Goal: Transaction & Acquisition: Purchase product/service

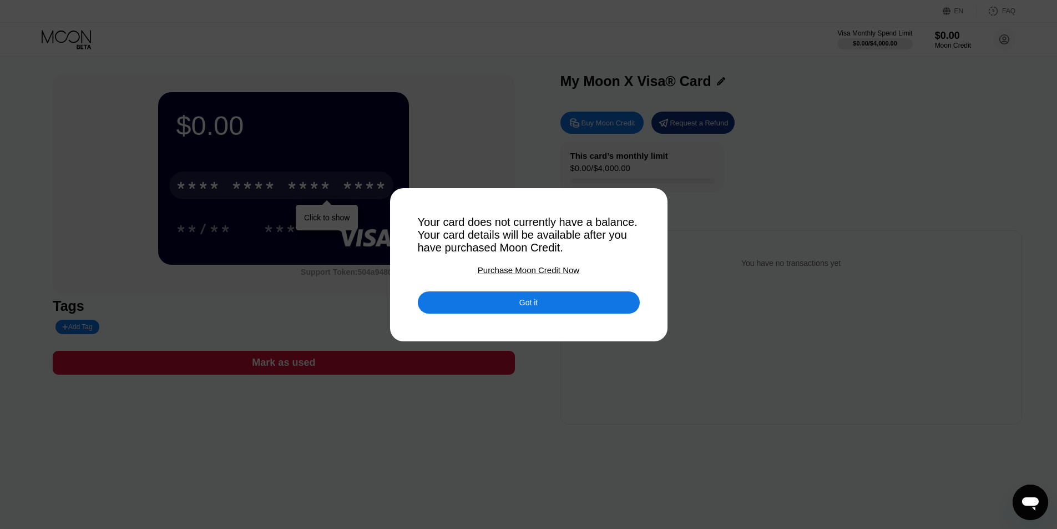
click at [733, 256] on div at bounding box center [528, 264] width 1057 height 529
drag, startPoint x: 561, startPoint y: 350, endPoint x: 552, endPoint y: 358, distance: 12.2
click at [561, 351] on div at bounding box center [528, 264] width 1057 height 529
click at [508, 311] on div "Got it" at bounding box center [529, 302] width 222 height 22
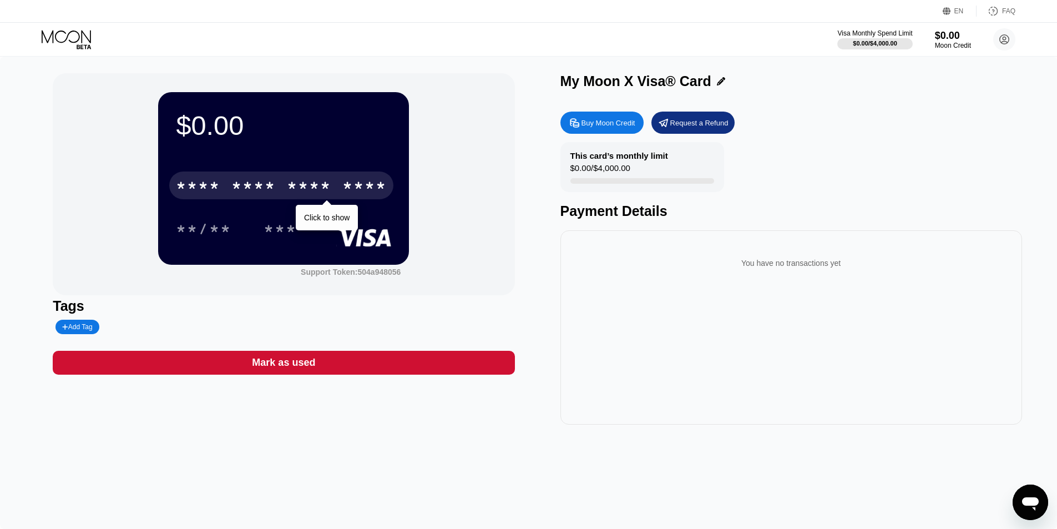
click at [611, 123] on div "Buy Moon Credit" at bounding box center [608, 122] width 54 height 9
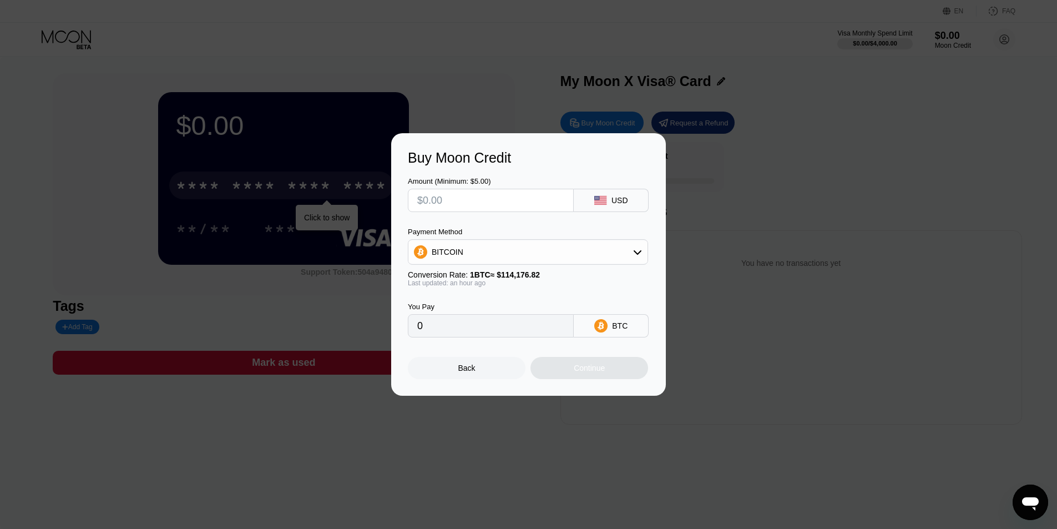
click at [571, 255] on div "BITCOIN" at bounding box center [527, 252] width 239 height 22
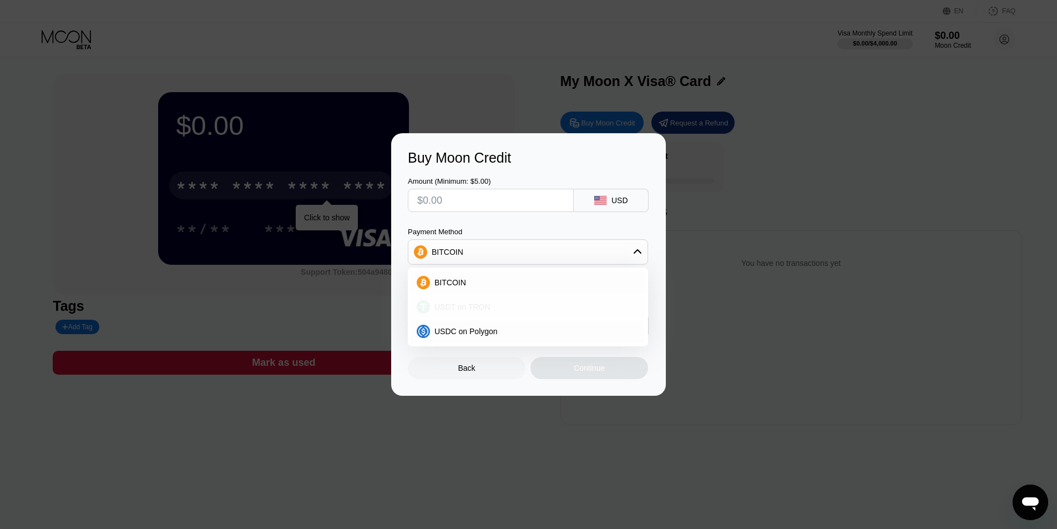
click at [536, 302] on div "USDT on TRON" at bounding box center [534, 306] width 209 height 9
type input "0.00"
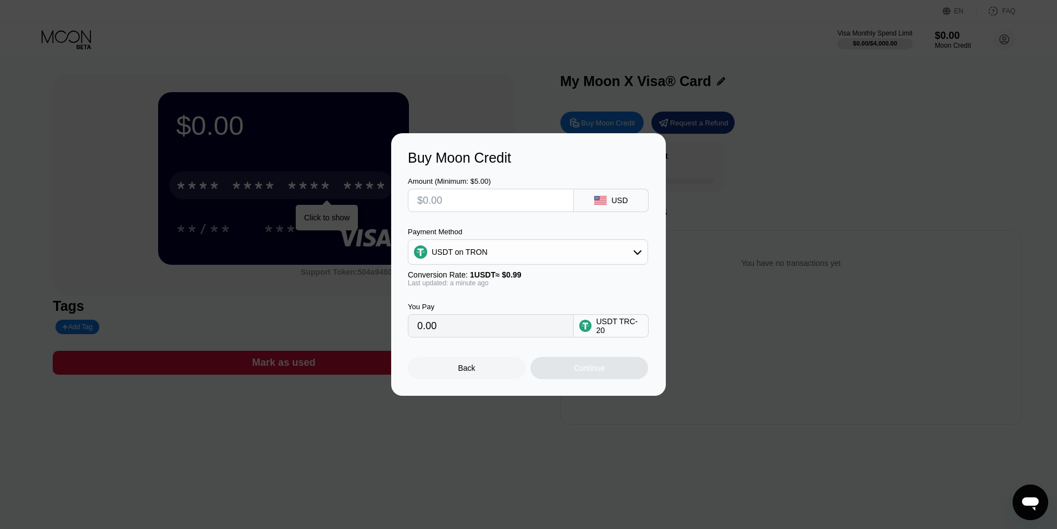
click at [474, 191] on input "text" at bounding box center [490, 200] width 147 height 22
click at [455, 205] on input "text" at bounding box center [490, 200] width 147 height 22
type input "$3"
type input "3.03"
type input "$30"
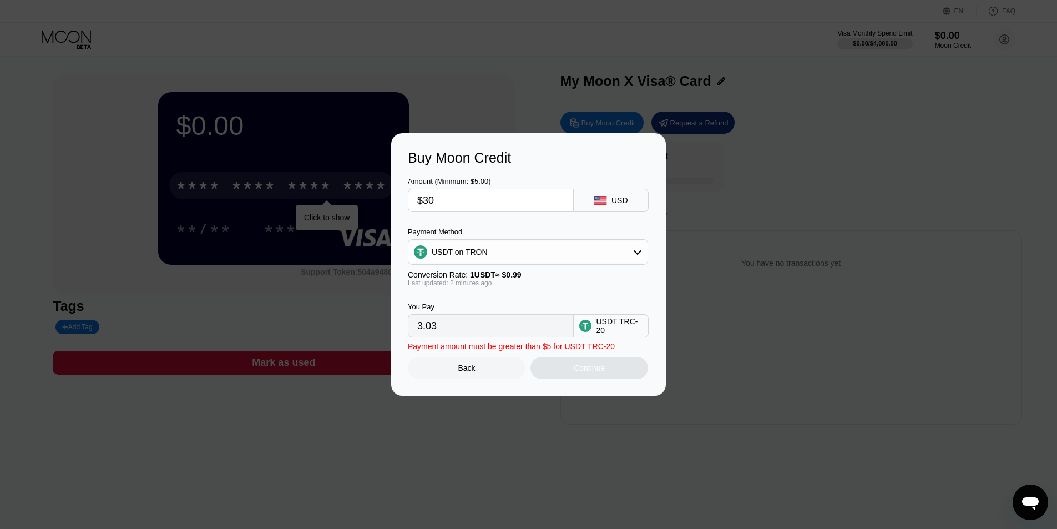
type input "30.30"
type input "$3"
type input "3.03"
type input "0.00"
type input "$2"
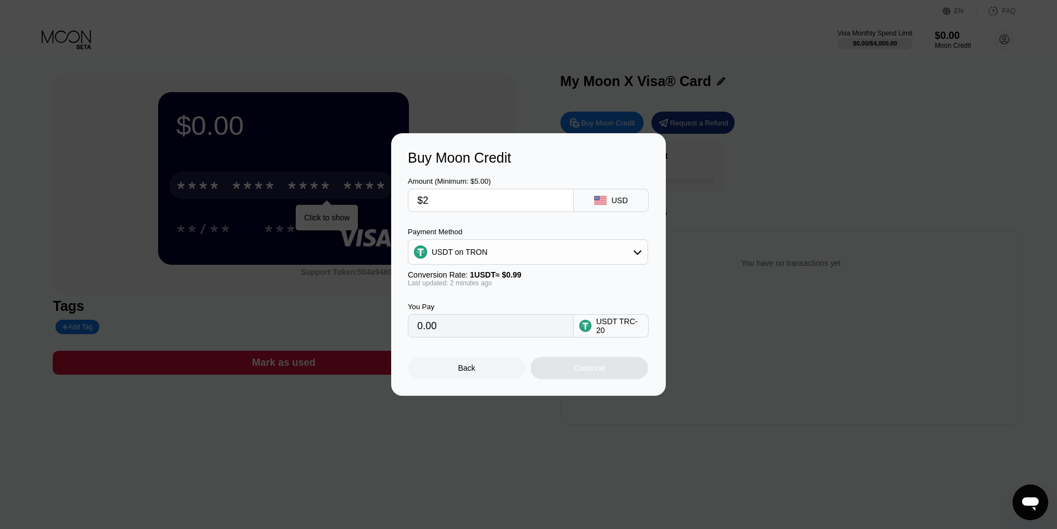
type input "2.02"
type input "$25"
type input "25.25"
type input "$2"
type input "2.02"
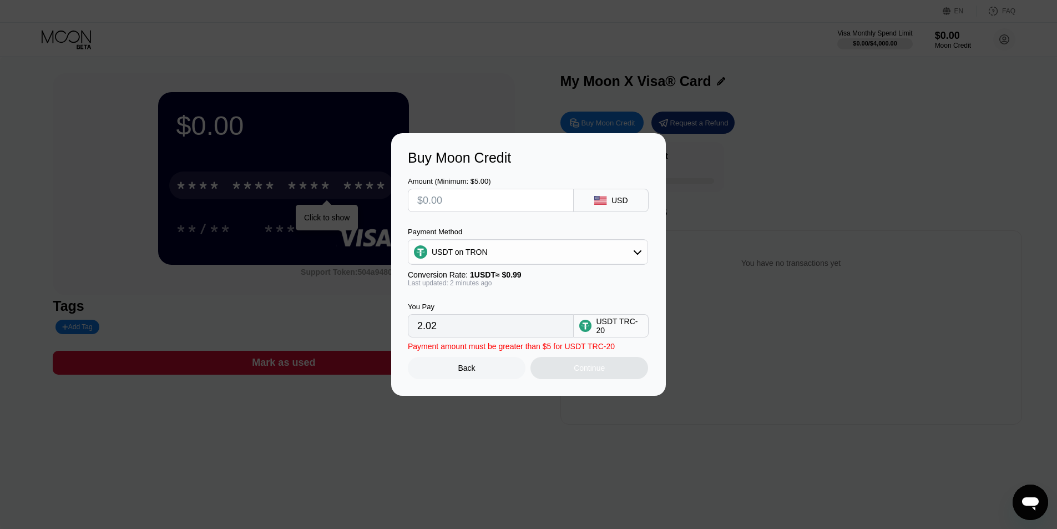
type input "0.00"
type input "$2"
type input "2.02"
type input "$29"
type input "29.29"
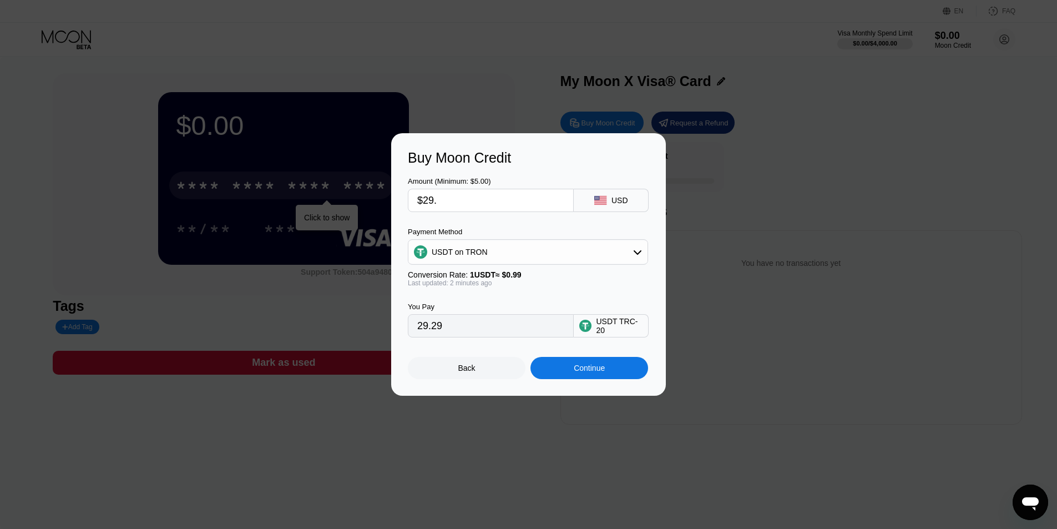
type input "$29.9"
type input "30.20"
type input "$29."
type input "29.29"
type input "$2"
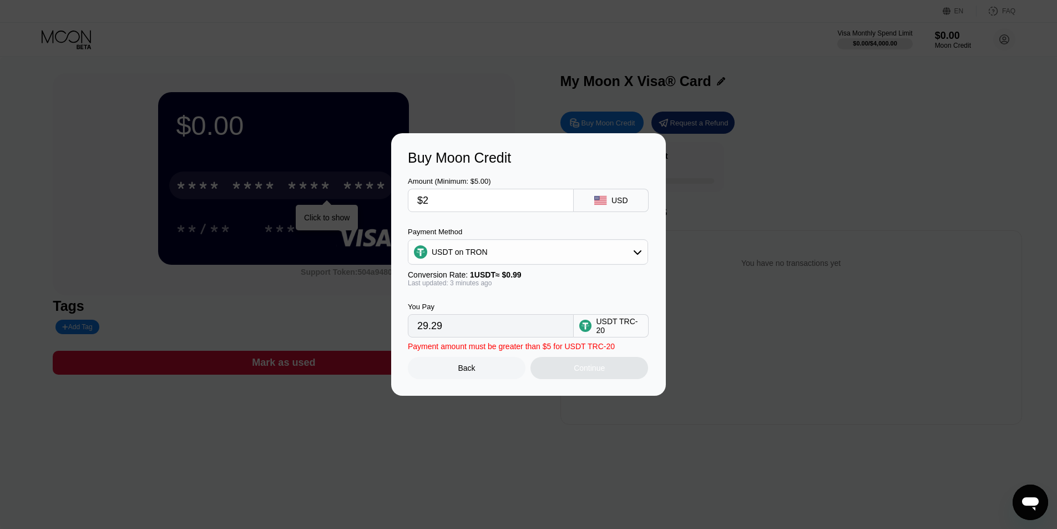
type input "2.02"
type input "0.00"
type input "$3"
type input "3.03"
type input "$30"
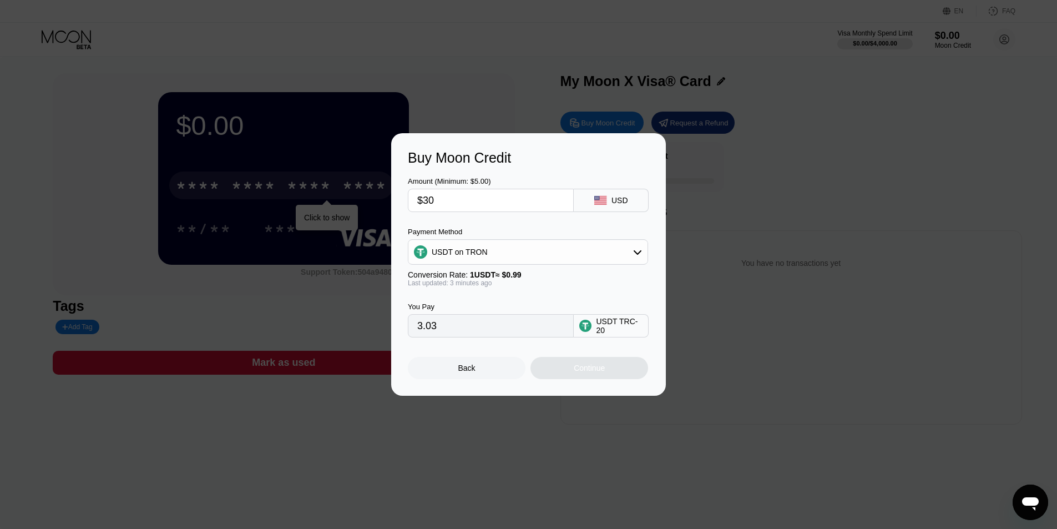
type input "30.30"
type input "$3"
type input "3.03"
type input "0.00"
type input "$2"
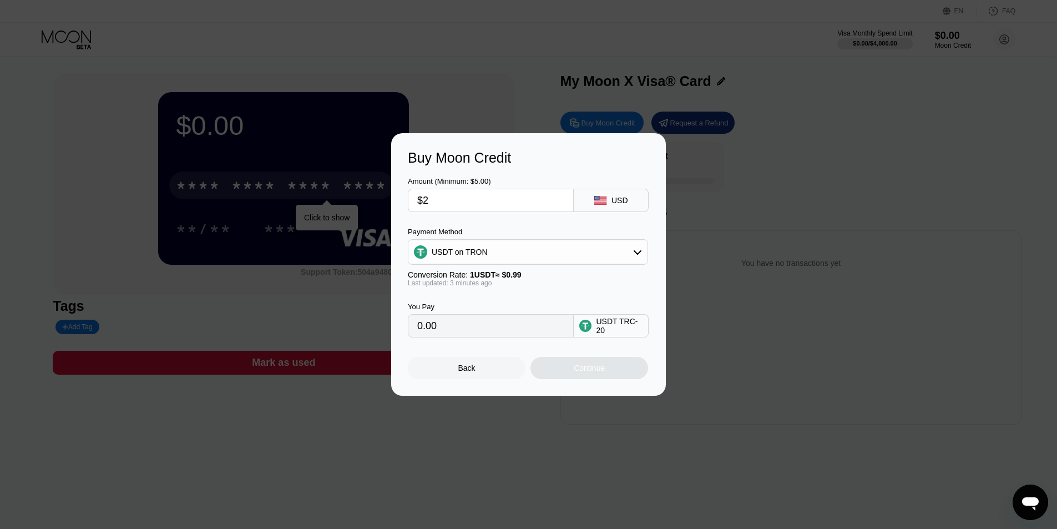
type input "2.02"
type input "$29"
type input "29.29"
type input "$29.7"
type input "30.00"
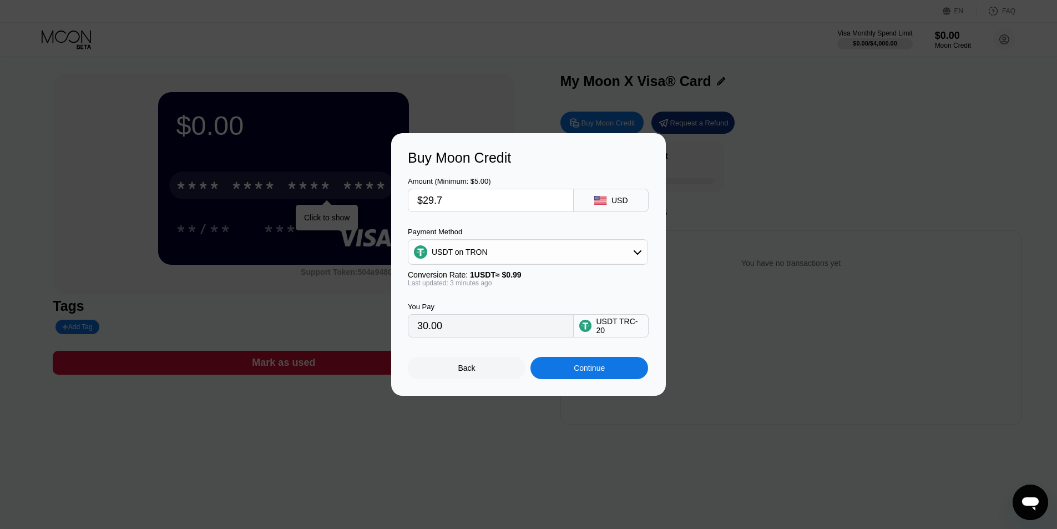
type input "$29.7"
click at [575, 372] on div "Continue" at bounding box center [589, 367] width 31 height 9
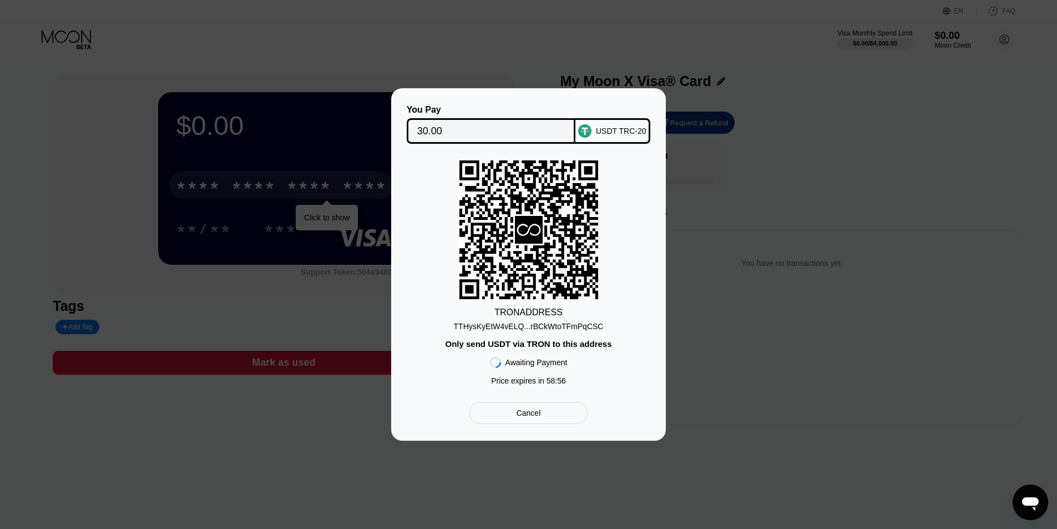
click at [498, 329] on div "TTHysKyEtW4vELQ...rBCkWtoTFmPqCSC" at bounding box center [529, 326] width 150 height 9
click at [444, 338] on div "TRON ADDRESS TTHysKyEtW4vELQ...rBCkWtoTFmPqCSC Only send USDT via TRON to this …" at bounding box center [528, 275] width 241 height 230
click at [703, 141] on div "You Pay 30.00 USDT TRC-20 TRON ADDRESS TTHysKyEtW4vELQ...rBCkWtoTFmPqCSC Only s…" at bounding box center [528, 264] width 1057 height 352
click at [540, 422] on div "Cancel" at bounding box center [528, 413] width 118 height 22
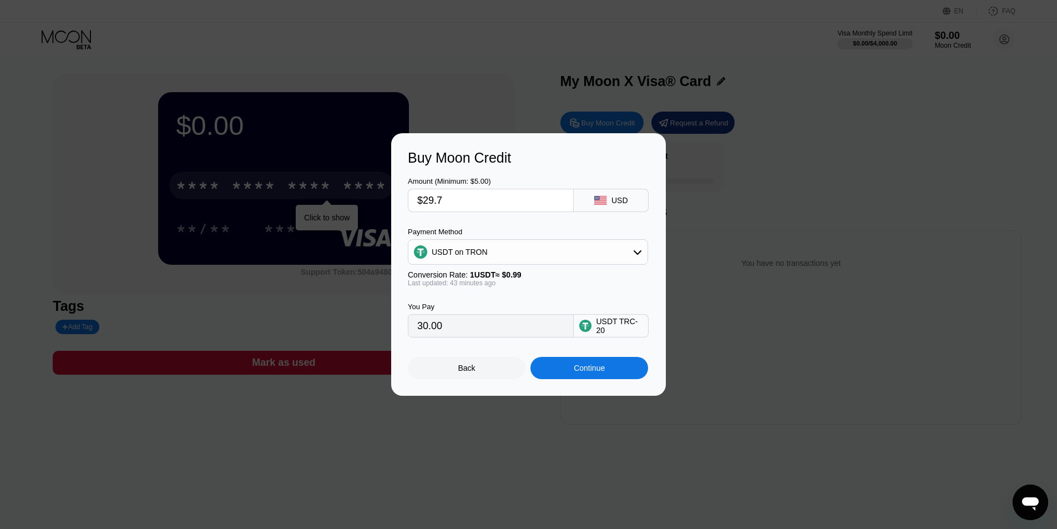
click at [477, 377] on div "Back" at bounding box center [467, 368] width 118 height 22
